Goal: Task Accomplishment & Management: Use online tool/utility

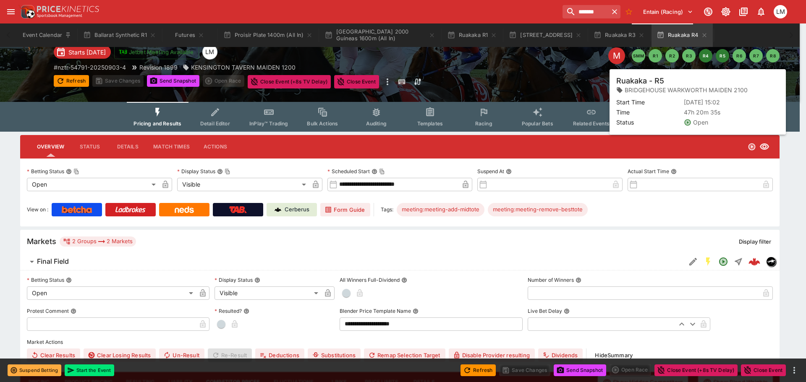
click at [723, 54] on button "R5" at bounding box center [721, 55] width 13 height 13
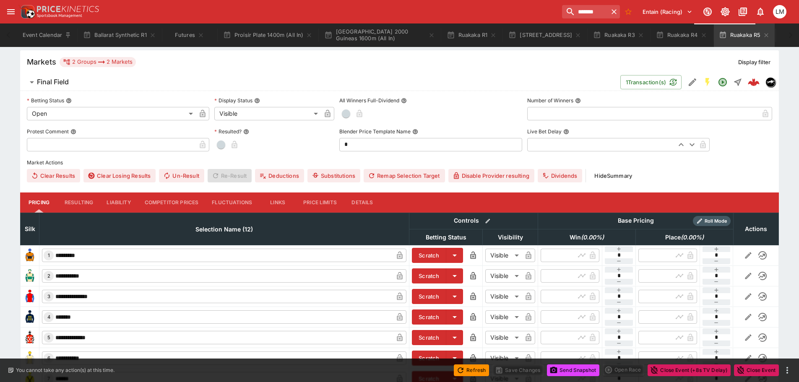
scroll to position [252, 0]
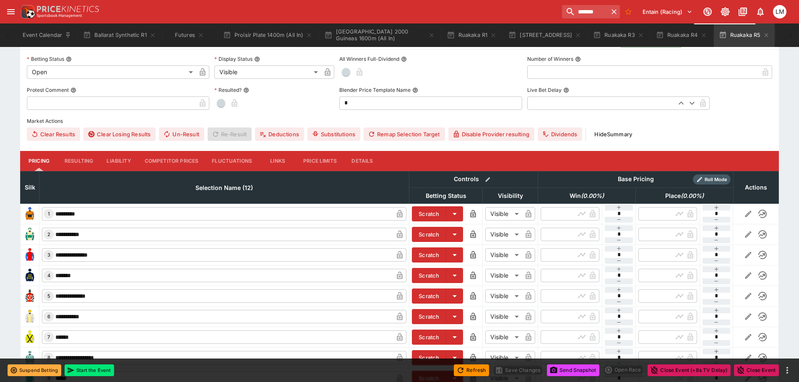
click at [152, 159] on button "Competitor Prices" at bounding box center [172, 161] width 68 height 20
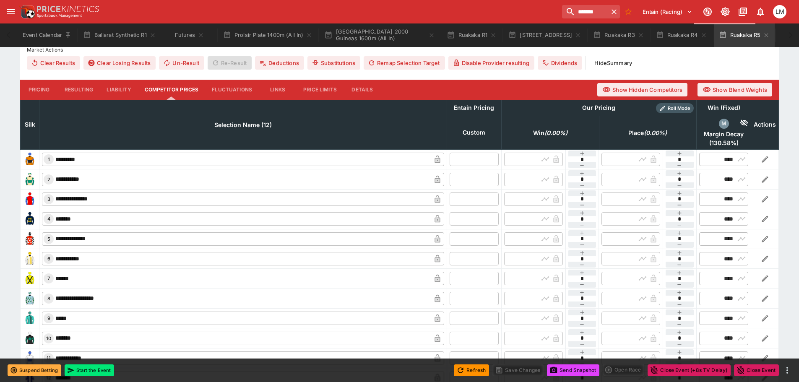
scroll to position [378, 0]
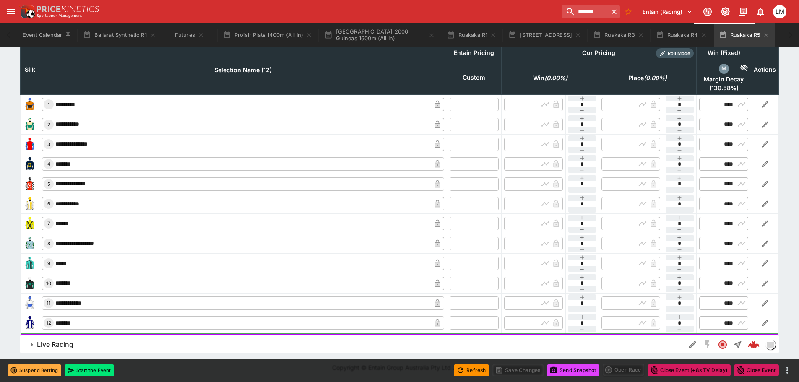
click at [456, 105] on input "text" at bounding box center [474, 104] width 49 height 13
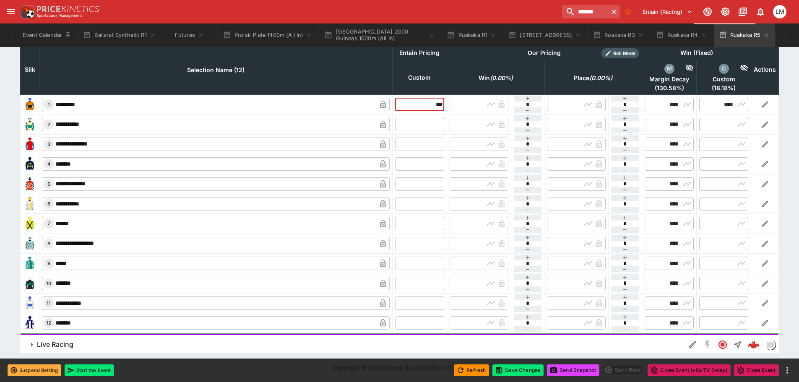
click at [428, 122] on input "text" at bounding box center [419, 123] width 49 height 13
click at [430, 145] on input "text" at bounding box center [419, 144] width 49 height 13
click at [424, 162] on input "text" at bounding box center [419, 163] width 49 height 13
click at [419, 183] on input "text" at bounding box center [419, 183] width 49 height 13
click at [417, 205] on input "text" at bounding box center [419, 203] width 49 height 13
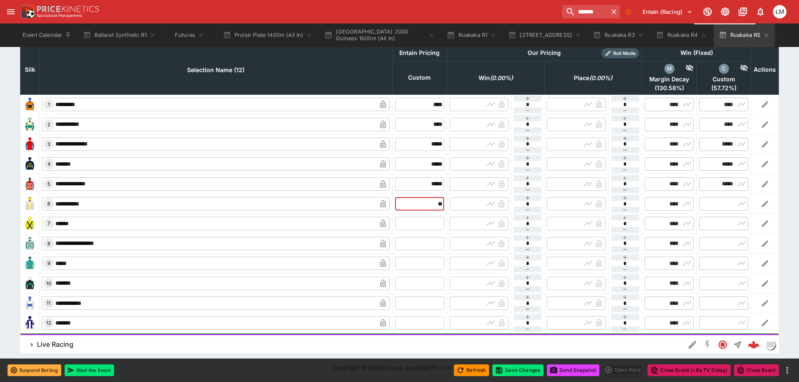
click at [418, 222] on input "text" at bounding box center [419, 223] width 49 height 13
click at [417, 242] on input "text" at bounding box center [419, 243] width 49 height 13
click at [421, 263] on input "text" at bounding box center [419, 263] width 49 height 13
click at [417, 280] on input "text" at bounding box center [419, 283] width 49 height 13
click at [420, 301] on input "text" at bounding box center [419, 303] width 49 height 13
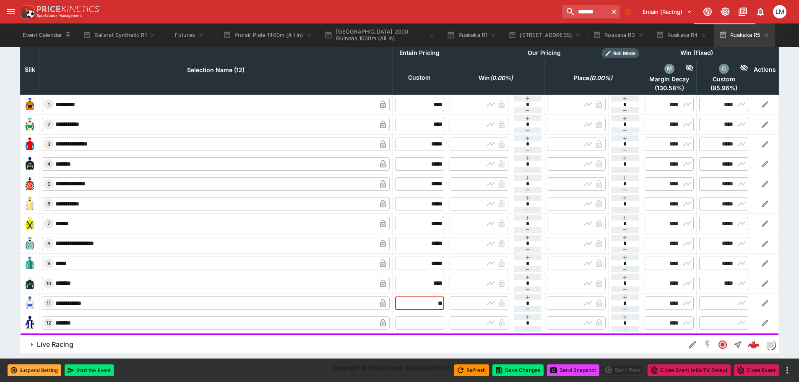
click at [420, 321] on input "text" at bounding box center [419, 322] width 49 height 13
click at [522, 370] on button "Save Changes" at bounding box center [518, 371] width 51 height 12
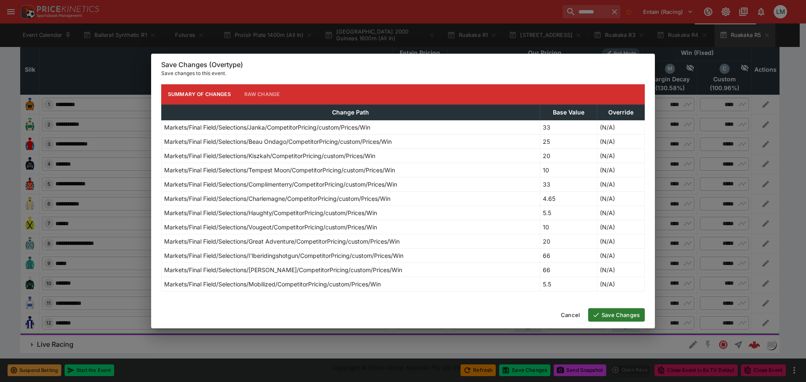
click at [602, 316] on button "Save Changes" at bounding box center [616, 314] width 57 height 13
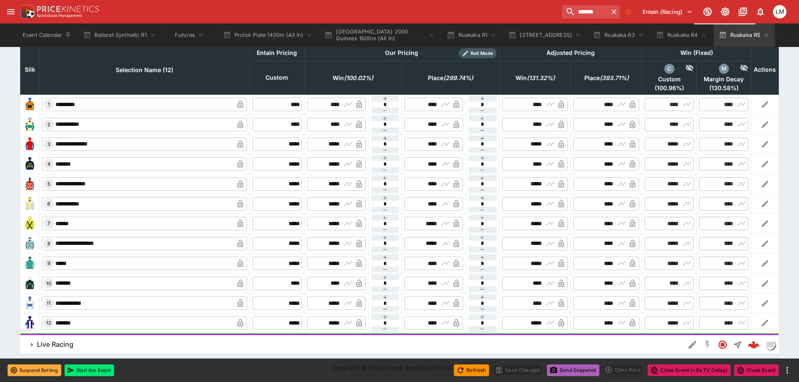
click at [574, 368] on button "Send Snapshot" at bounding box center [573, 371] width 52 height 12
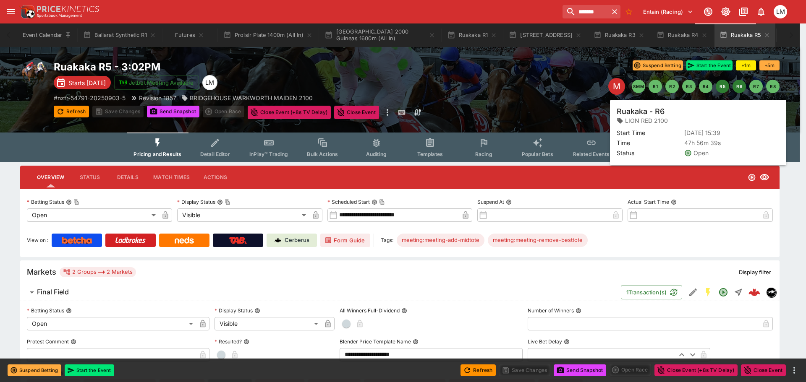
click at [738, 86] on button "R6" at bounding box center [738, 86] width 13 height 13
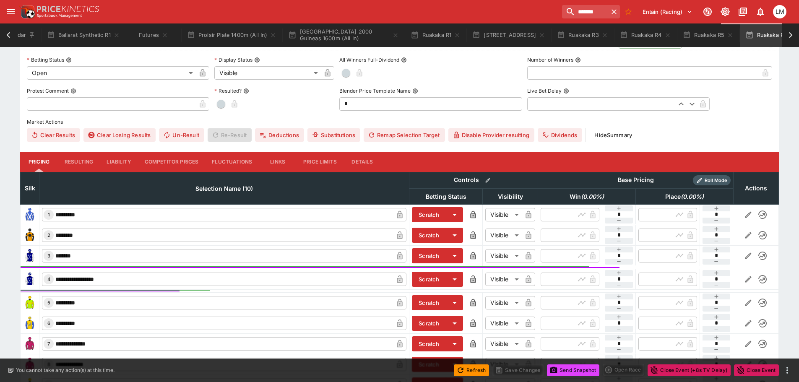
scroll to position [252, 0]
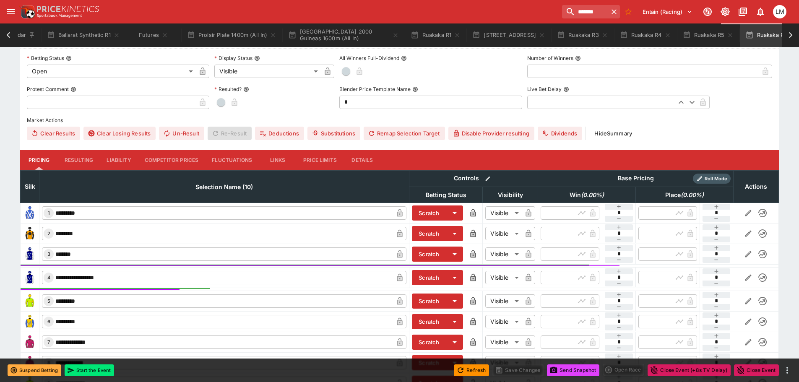
click at [156, 154] on button "Competitor Prices" at bounding box center [172, 160] width 68 height 20
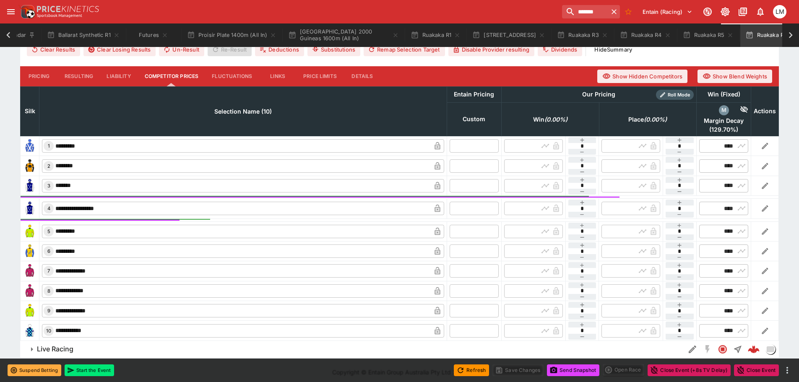
scroll to position [341, 0]
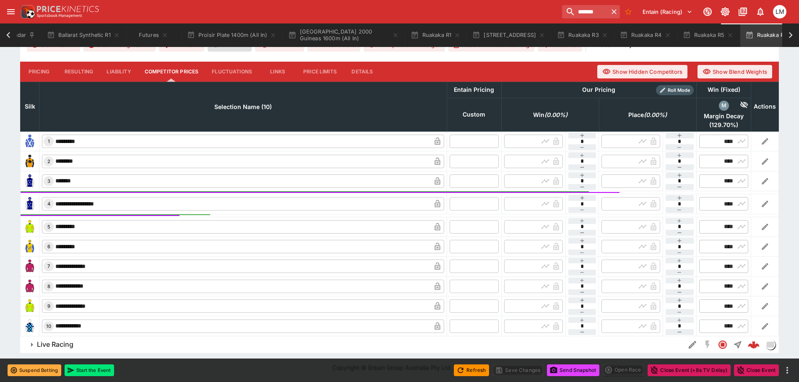
click at [454, 143] on input "text" at bounding box center [474, 141] width 49 height 13
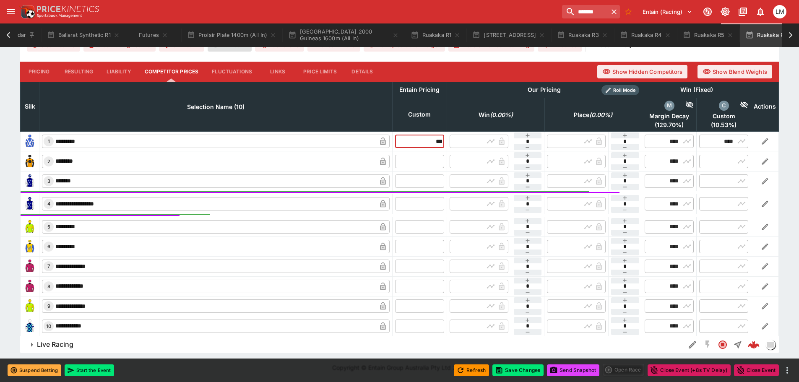
click at [434, 162] on input "text" at bounding box center [419, 160] width 49 height 13
click at [427, 185] on input "text" at bounding box center [419, 181] width 49 height 13
click at [420, 201] on input "text" at bounding box center [419, 203] width 49 height 13
click at [405, 232] on input "text" at bounding box center [419, 226] width 49 height 13
click at [407, 250] on input "text" at bounding box center [419, 246] width 49 height 13
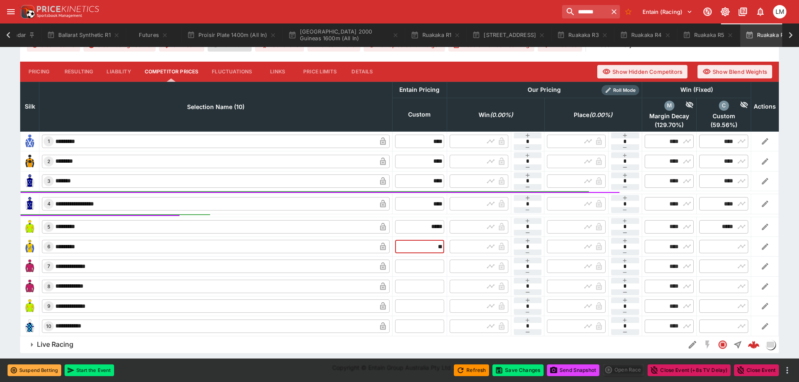
click at [410, 260] on input "text" at bounding box center [419, 266] width 49 height 13
click at [414, 284] on input "text" at bounding box center [419, 286] width 49 height 13
click at [414, 303] on input "text" at bounding box center [419, 306] width 49 height 13
click at [418, 325] on input "text" at bounding box center [419, 326] width 49 height 13
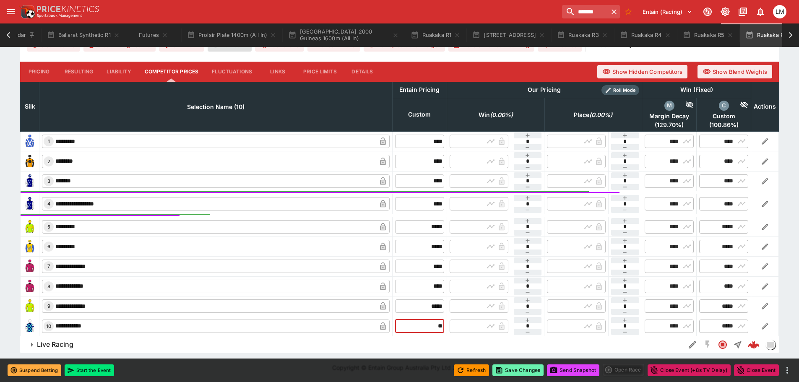
click at [519, 368] on button "Save Changes" at bounding box center [518, 371] width 51 height 12
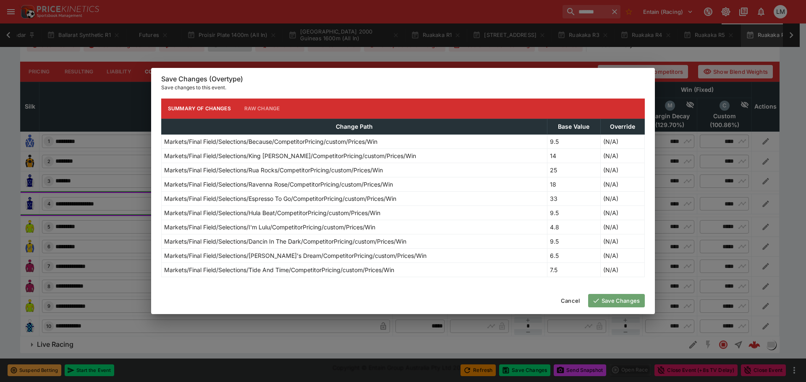
click at [633, 303] on button "Save Changes" at bounding box center [616, 300] width 57 height 13
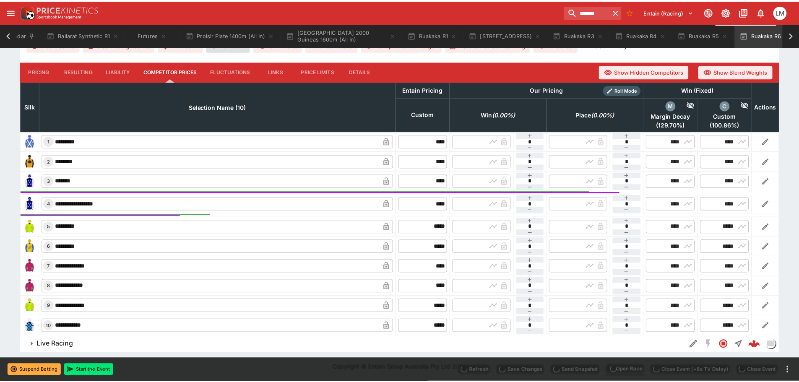
scroll to position [0, 31]
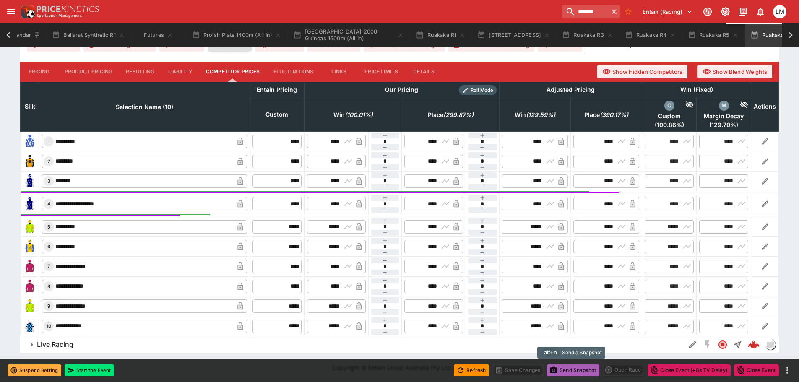
click at [576, 368] on button "Send Snapshot" at bounding box center [573, 371] width 52 height 12
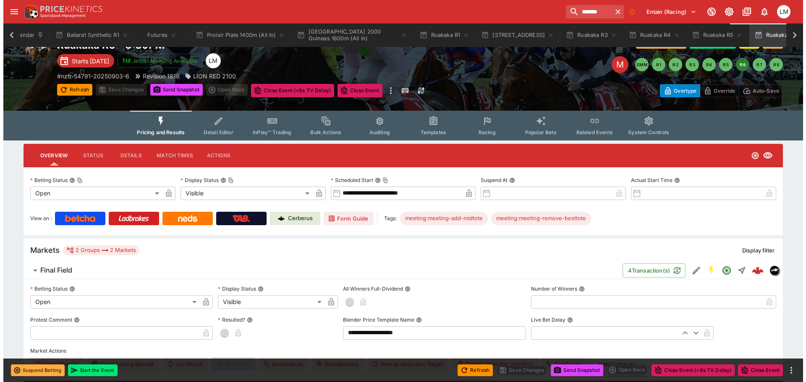
scroll to position [0, 0]
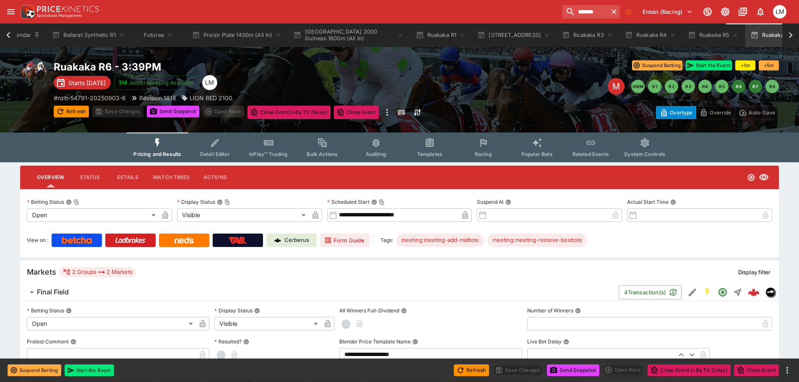
click at [754, 89] on button "R7" at bounding box center [755, 86] width 13 height 13
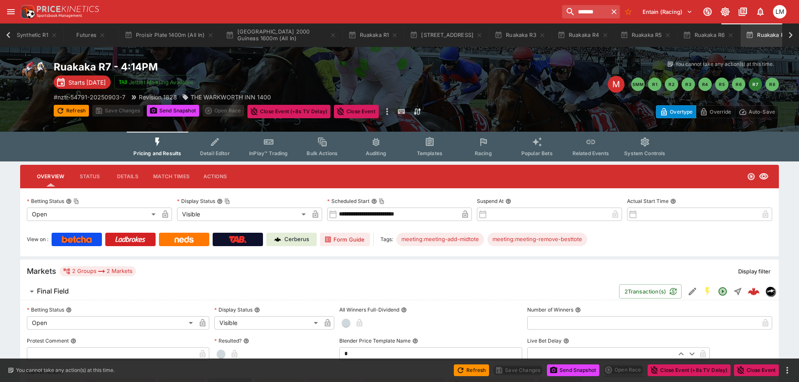
scroll to position [210, 0]
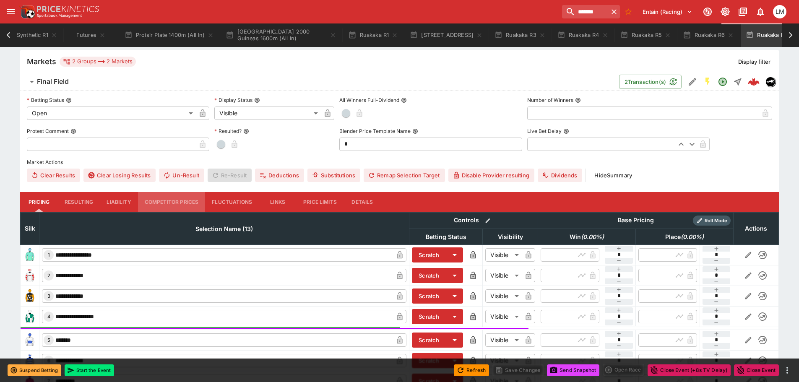
click at [154, 203] on button "Competitor Prices" at bounding box center [172, 202] width 68 height 20
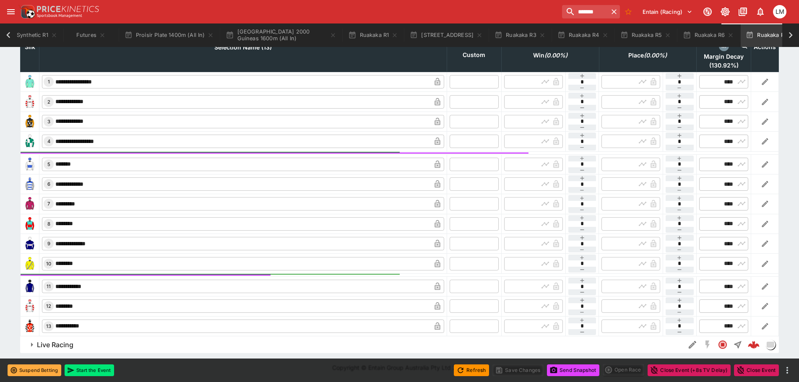
scroll to position [401, 0]
click at [455, 81] on input "text" at bounding box center [474, 81] width 49 height 13
click at [506, 100] on div "​" at bounding box center [510, 101] width 8 height 8
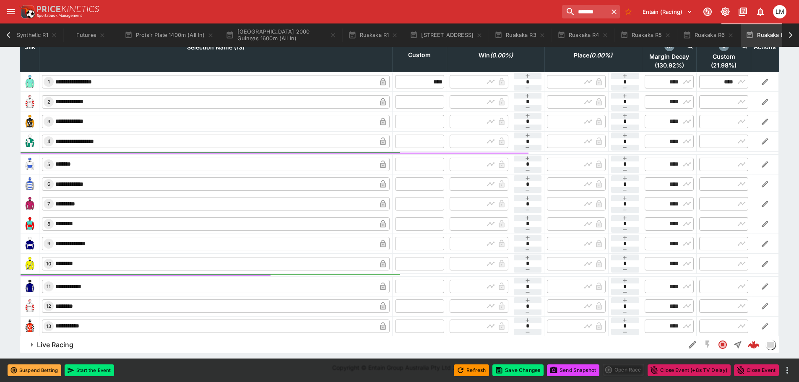
click at [425, 104] on input "text" at bounding box center [419, 101] width 49 height 13
click at [424, 126] on input "text" at bounding box center [419, 121] width 49 height 13
click at [425, 141] on input "text" at bounding box center [419, 141] width 49 height 13
click at [422, 164] on input "text" at bounding box center [419, 164] width 49 height 13
click at [420, 181] on input "text" at bounding box center [419, 183] width 49 height 13
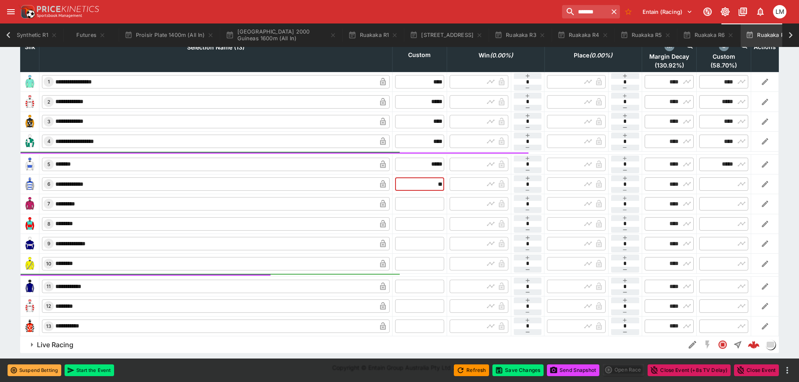
click at [423, 207] on input "text" at bounding box center [419, 203] width 49 height 13
click at [418, 224] on input "text" at bounding box center [419, 223] width 49 height 13
click at [417, 240] on input "text" at bounding box center [419, 243] width 49 height 13
click at [417, 243] on input "text" at bounding box center [419, 243] width 49 height 13
click at [416, 259] on input "text" at bounding box center [419, 263] width 49 height 13
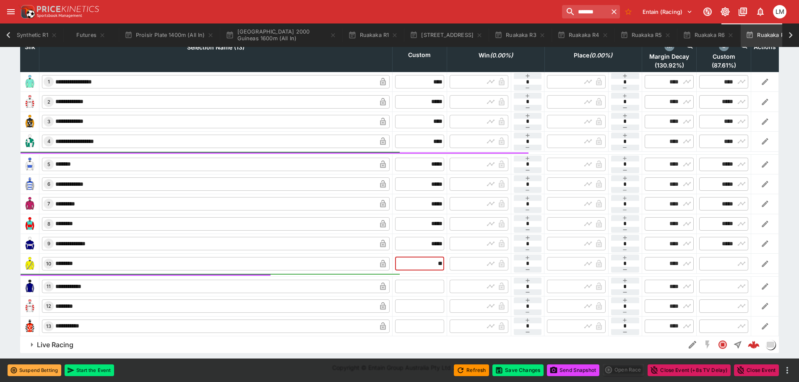
click at [420, 283] on input "text" at bounding box center [419, 286] width 49 height 13
click at [419, 304] on input "text" at bounding box center [419, 306] width 49 height 13
click at [419, 328] on input "text" at bounding box center [419, 326] width 49 height 13
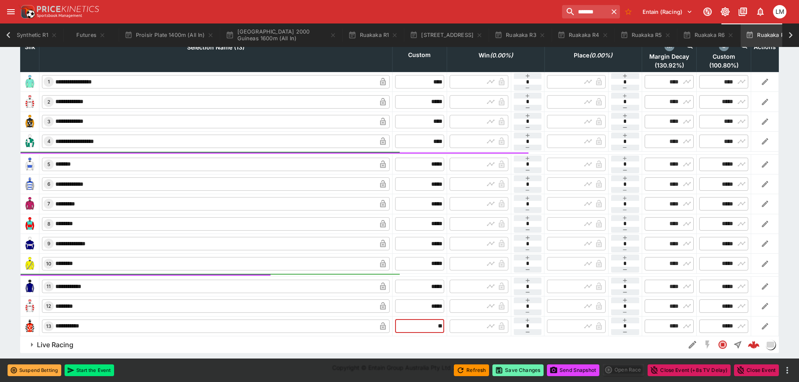
click at [514, 369] on button "Save Changes" at bounding box center [518, 371] width 51 height 12
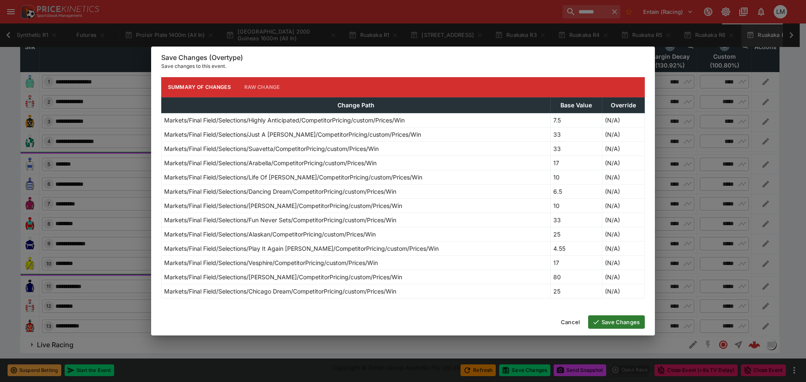
click at [613, 320] on button "Save Changes" at bounding box center [616, 322] width 57 height 13
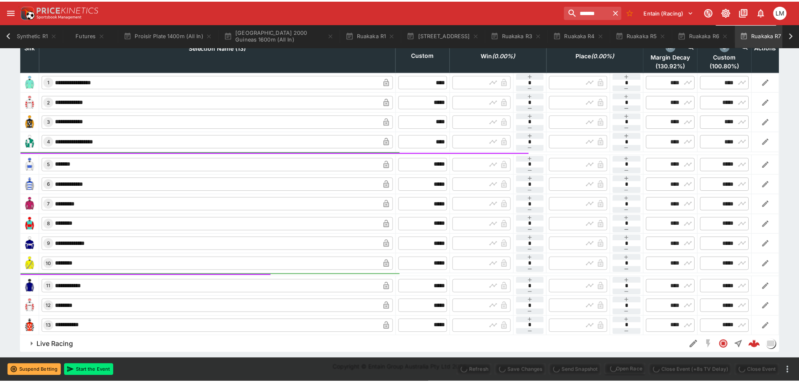
scroll to position [0, 94]
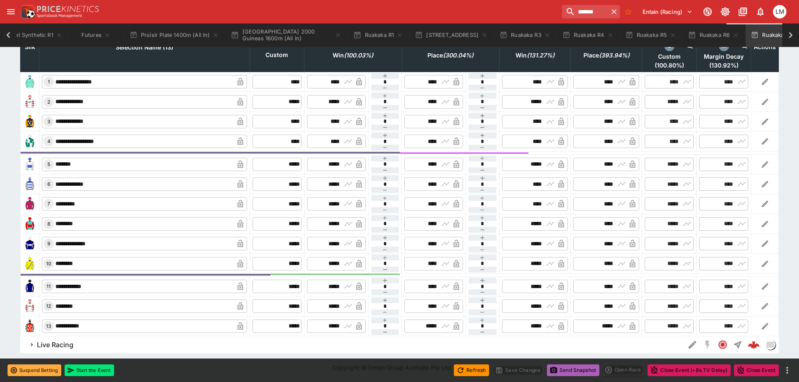
click at [579, 369] on button "Send Snapshot" at bounding box center [573, 371] width 52 height 12
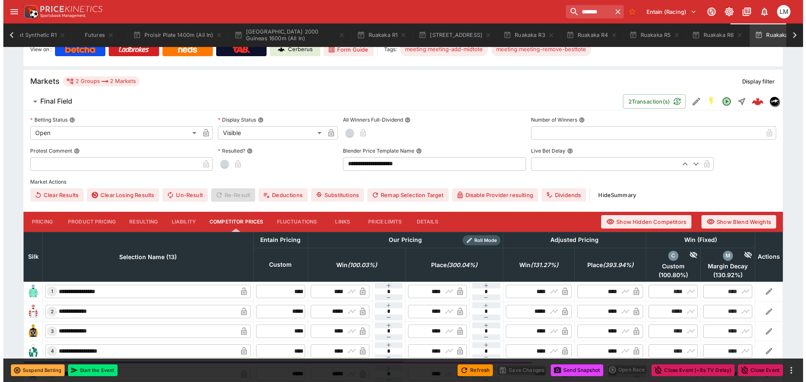
scroll to position [0, 0]
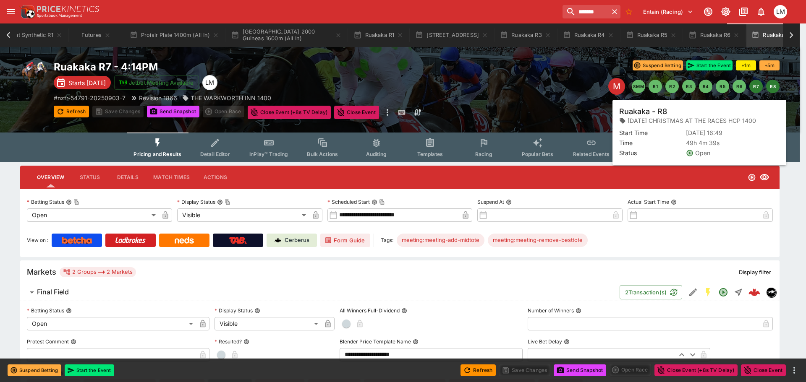
click at [776, 89] on button "R8" at bounding box center [772, 86] width 13 height 13
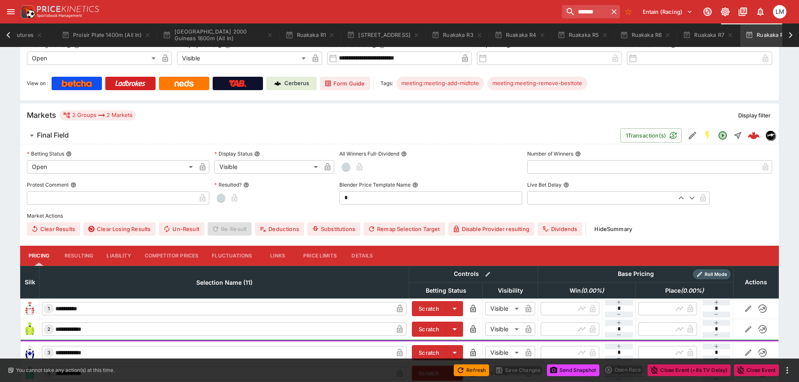
scroll to position [168, 0]
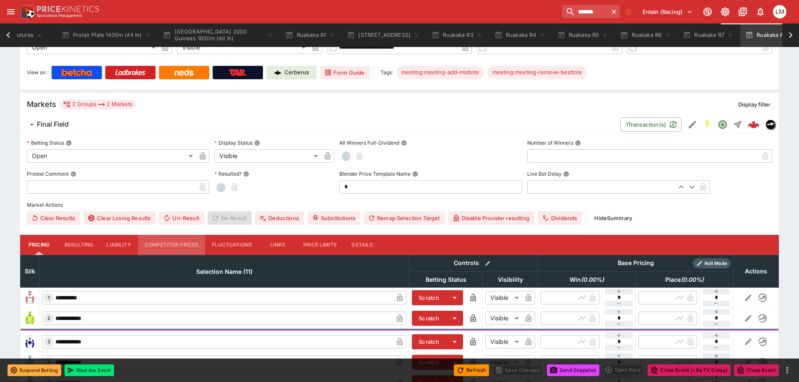
click at [175, 245] on button "Competitor Prices" at bounding box center [172, 245] width 68 height 20
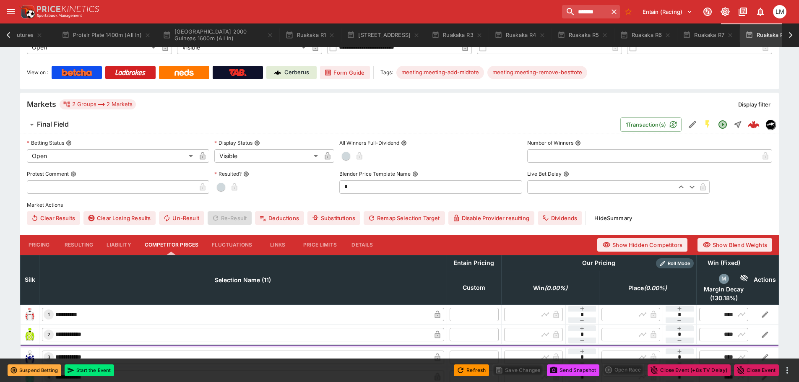
scroll to position [336, 0]
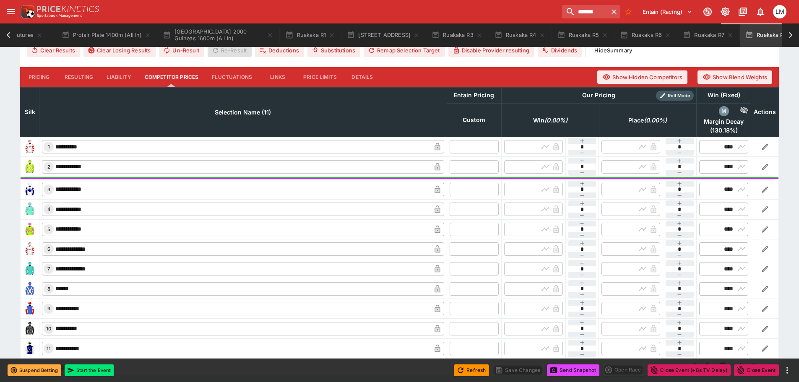
click at [460, 147] on input "text" at bounding box center [474, 146] width 49 height 13
click at [466, 167] on tr "**********" at bounding box center [400, 167] width 759 height 20
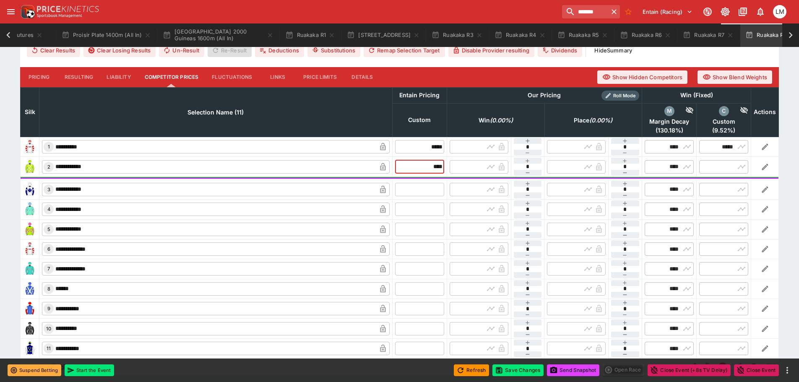
click at [429, 186] on input "text" at bounding box center [419, 189] width 49 height 13
click at [419, 211] on input "text" at bounding box center [419, 209] width 49 height 13
click at [417, 227] on input "text" at bounding box center [419, 229] width 49 height 13
click at [419, 248] on input "text" at bounding box center [419, 248] width 49 height 13
click at [424, 267] on input "text" at bounding box center [419, 268] width 49 height 13
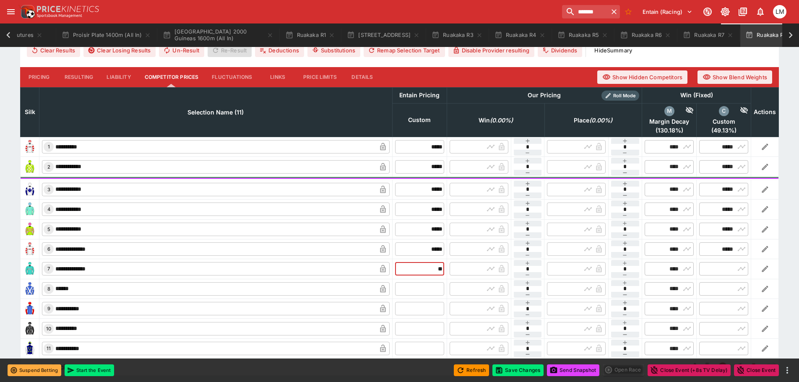
click at [424, 284] on input "text" at bounding box center [419, 288] width 49 height 13
click at [422, 312] on input "text" at bounding box center [419, 308] width 49 height 13
click at [420, 326] on input "text" at bounding box center [419, 328] width 49 height 13
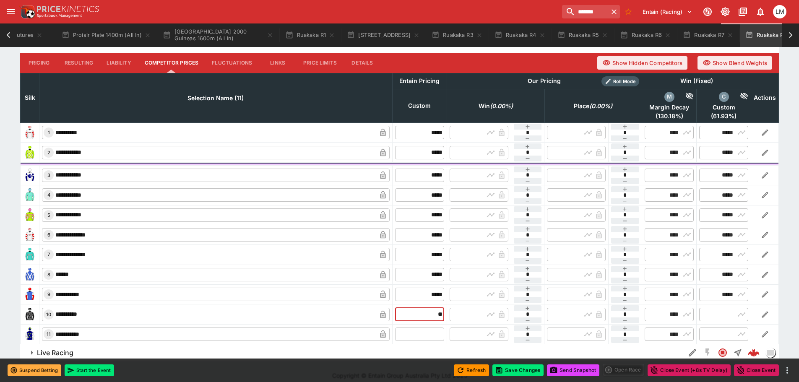
scroll to position [358, 0]
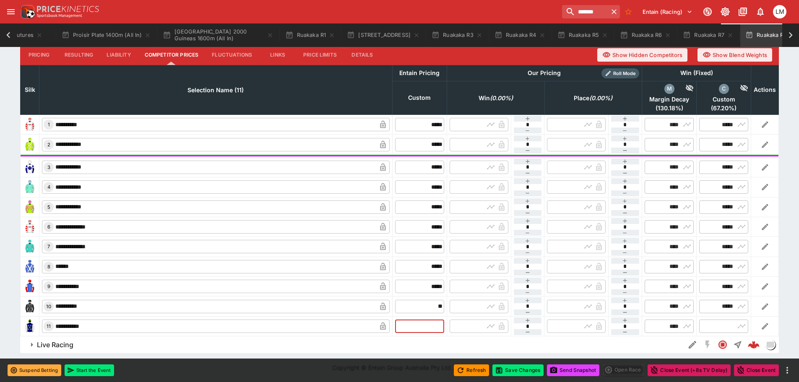
click at [420, 326] on input "text" at bounding box center [419, 326] width 49 height 13
click at [532, 370] on button "Save Changes" at bounding box center [518, 371] width 51 height 12
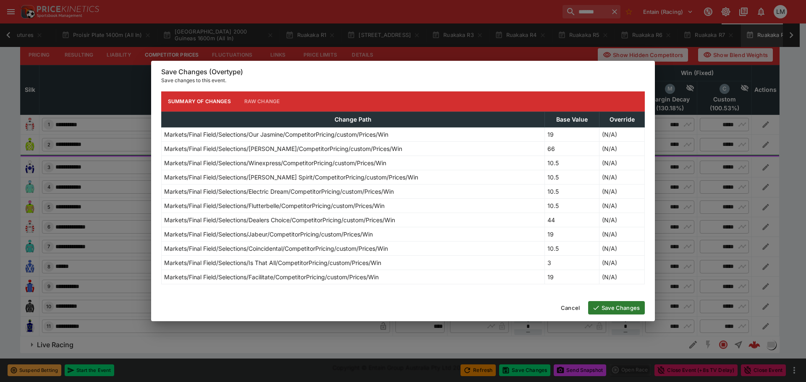
click at [607, 308] on button "Save Changes" at bounding box center [616, 307] width 57 height 13
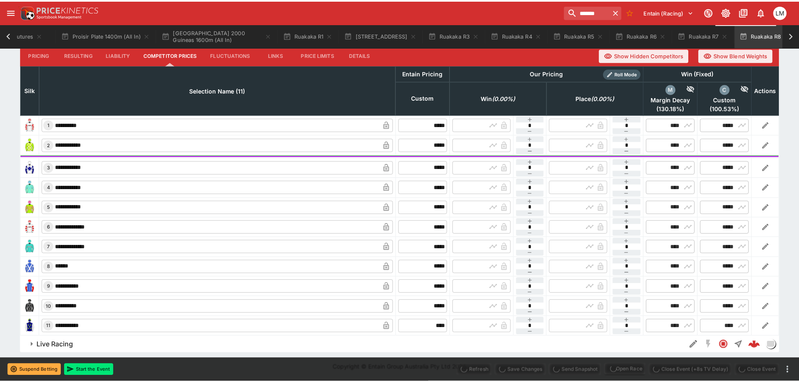
scroll to position [0, 156]
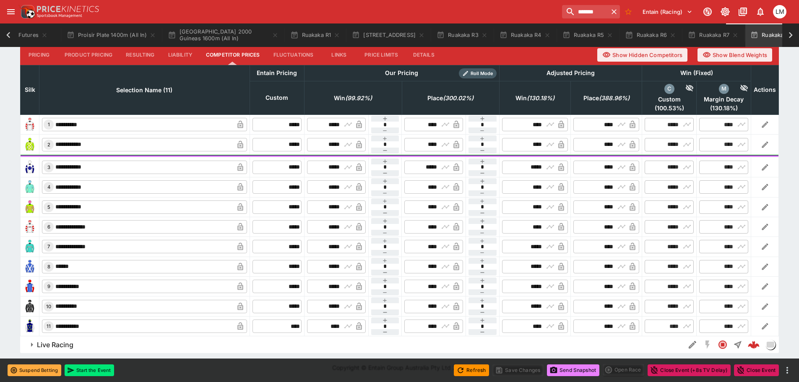
click at [581, 368] on button "Send Snapshot" at bounding box center [573, 371] width 52 height 12
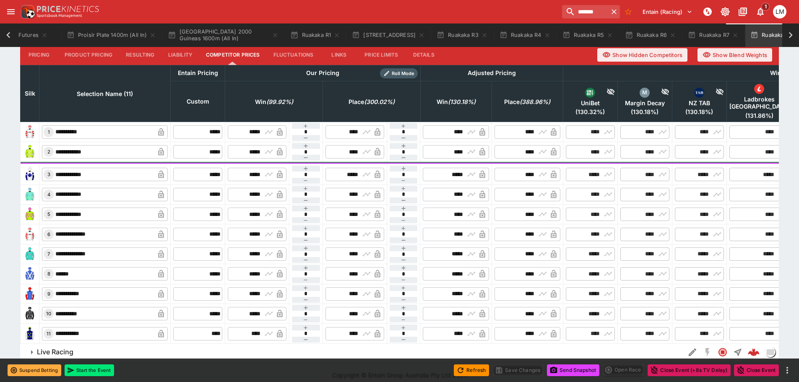
scroll to position [358, 0]
